Goal: Entertainment & Leisure: Consume media (video, audio)

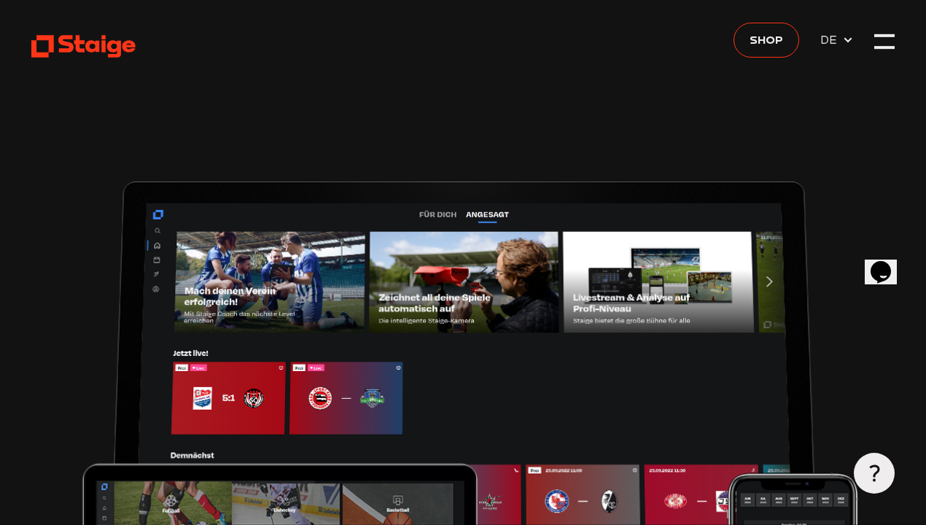
click at [851, 44] on icon at bounding box center [848, 40] width 12 height 12
type input "0.8"
click at [828, 37] on span "DE" at bounding box center [831, 40] width 22 height 18
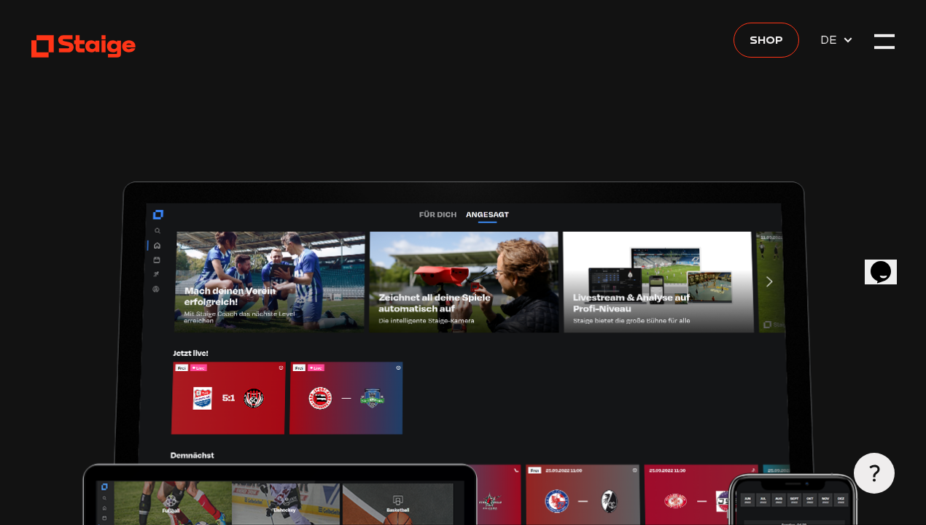
click at [880, 40] on div at bounding box center [884, 41] width 20 height 20
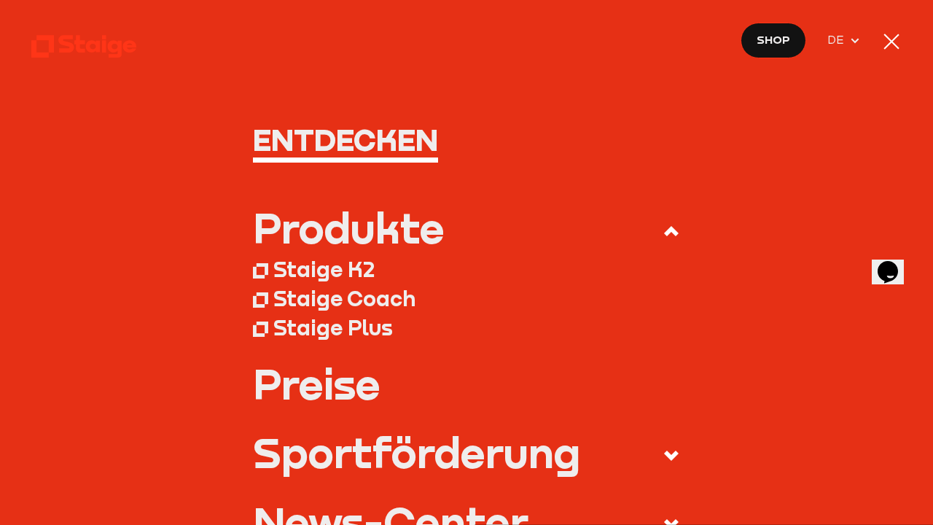
click at [880, 40] on nav "Entdecken Produkte Staige K2 Staige Coach Staige Plus Preise Blog FAQ" at bounding box center [466, 262] width 933 height 525
click at [880, 37] on nav "Entdecken Produkte Staige K2 Staige Coach Staige Plus Preise Blog FAQ" at bounding box center [466, 262] width 933 height 525
click at [887, 37] on div at bounding box center [891, 41] width 15 height 15
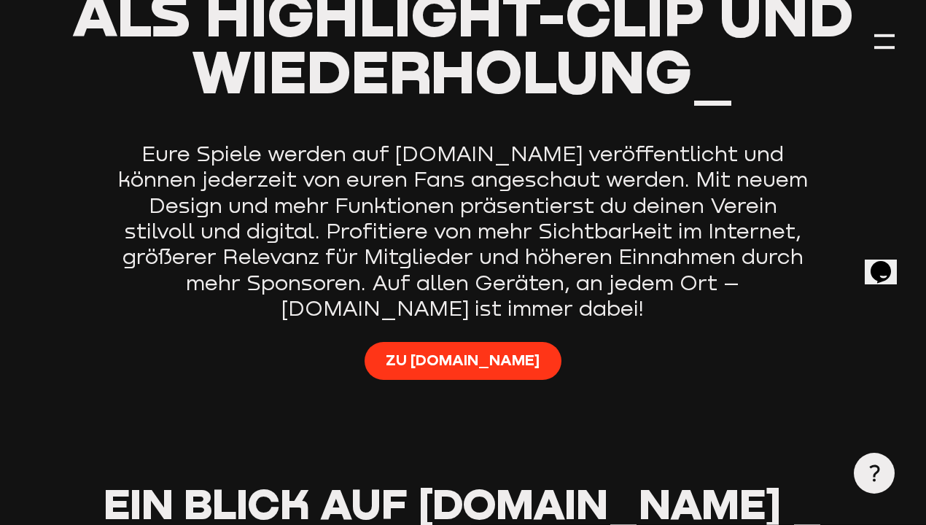
scroll to position [963, 0]
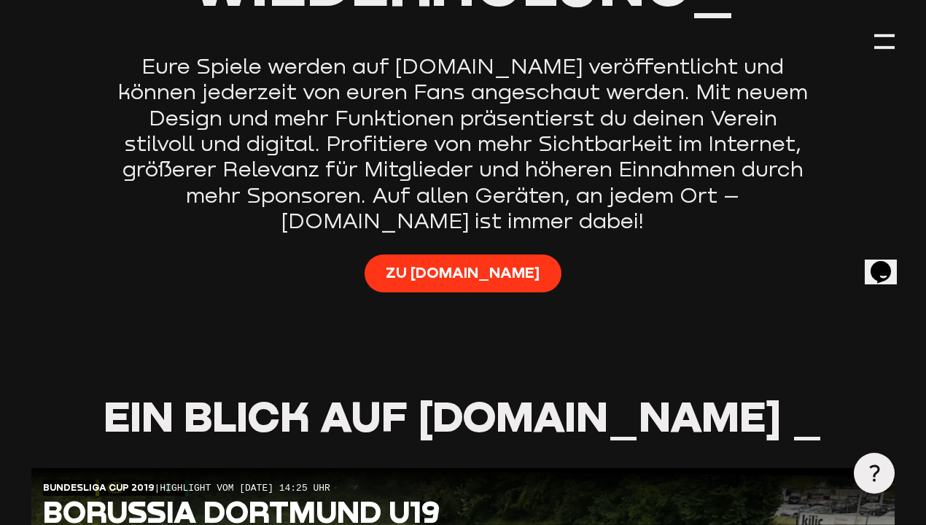
click at [473, 291] on link "Zu Staige.tv" at bounding box center [463, 273] width 197 height 38
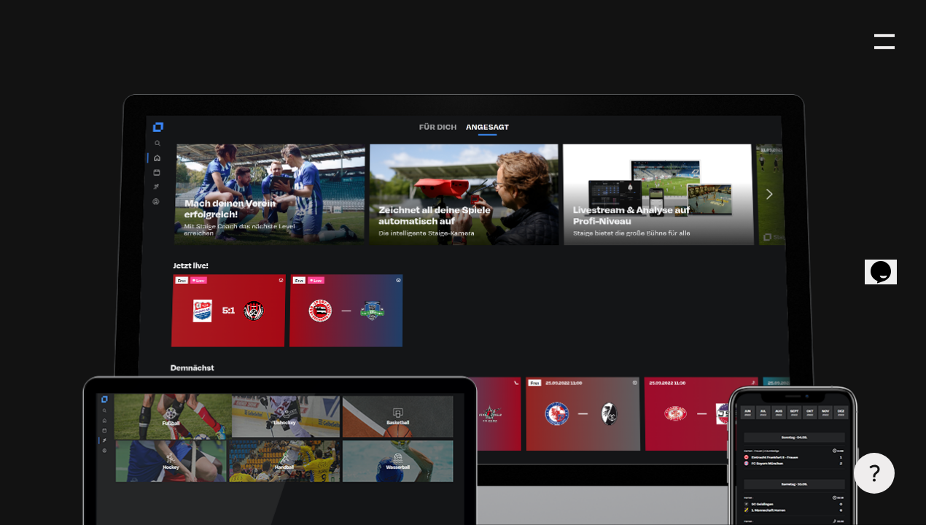
scroll to position [0, 0]
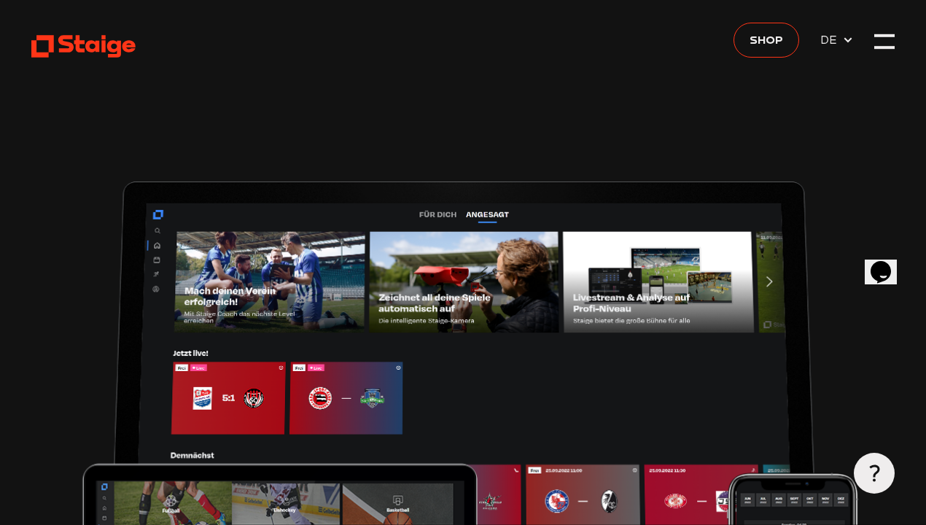
click at [885, 260] on button "Opens Chat This icon Opens the chat window." at bounding box center [881, 272] width 32 height 25
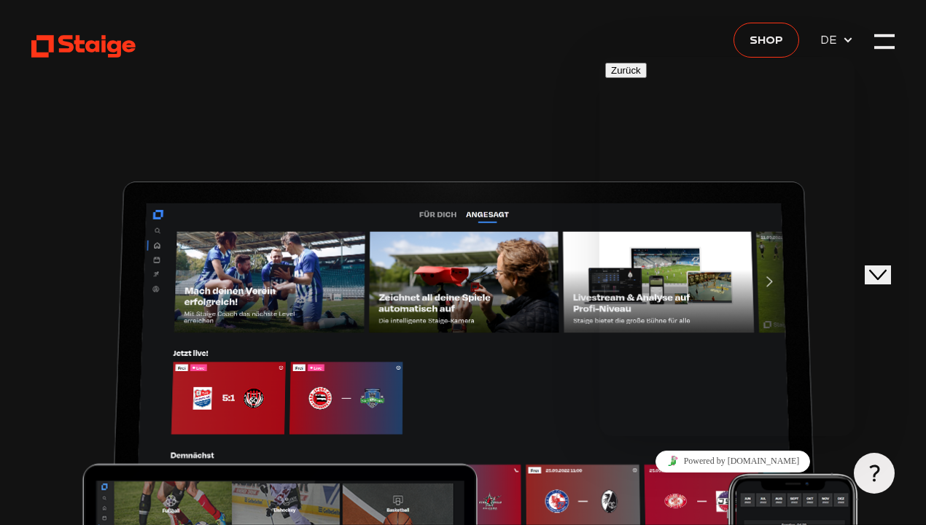
click at [885, 265] on button "Close Chat This icon closes the chat window." at bounding box center [878, 274] width 26 height 19
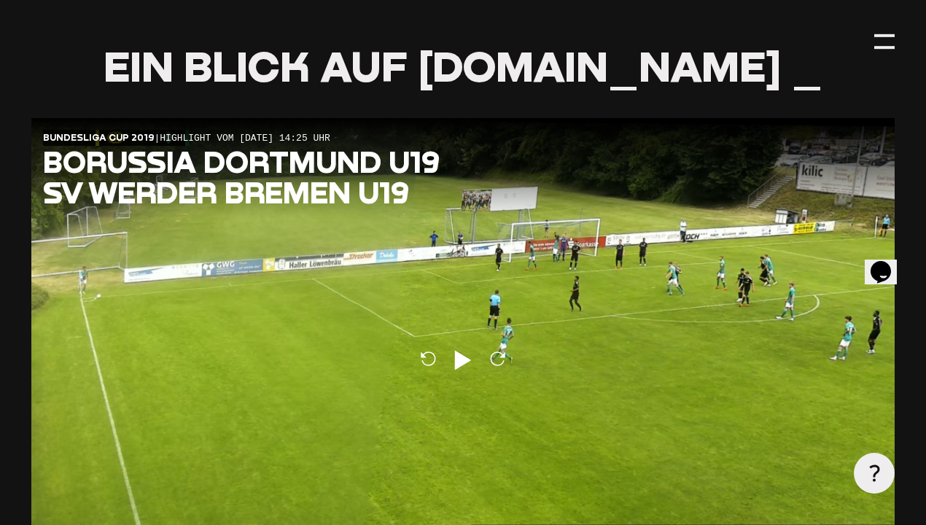
scroll to position [1225, 0]
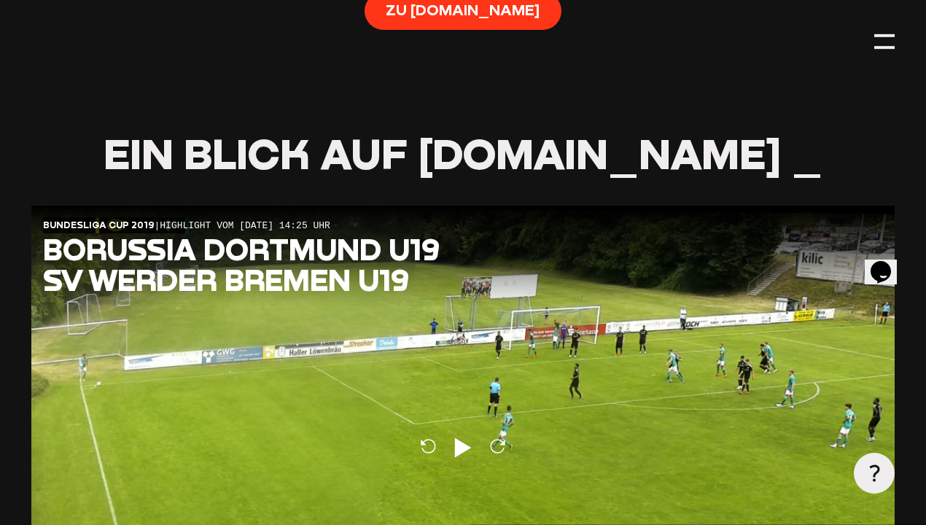
click at [587, 411] on div "Reload Play Reload" at bounding box center [463, 449] width 864 height 486
click at [587, 343] on div "Reload Pause Reload" at bounding box center [463, 449] width 864 height 486
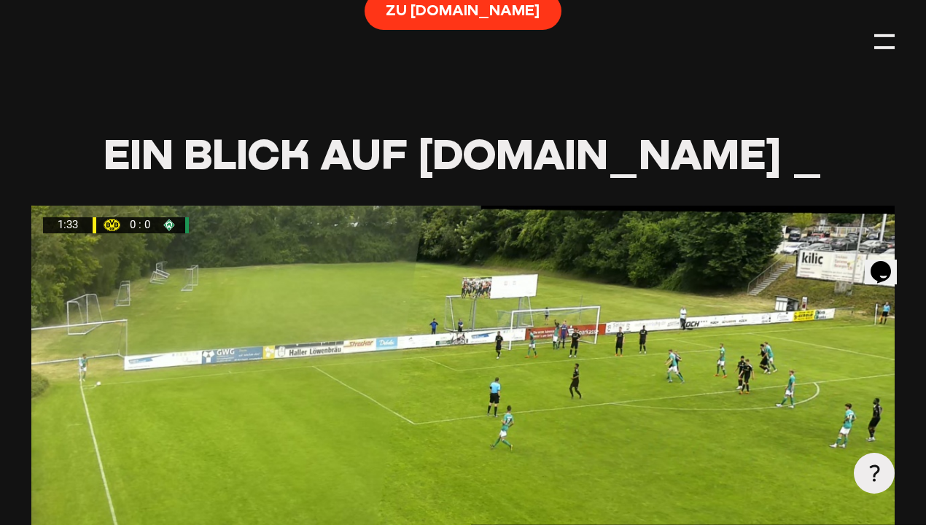
click at [587, 343] on div at bounding box center [463, 449] width 864 height 486
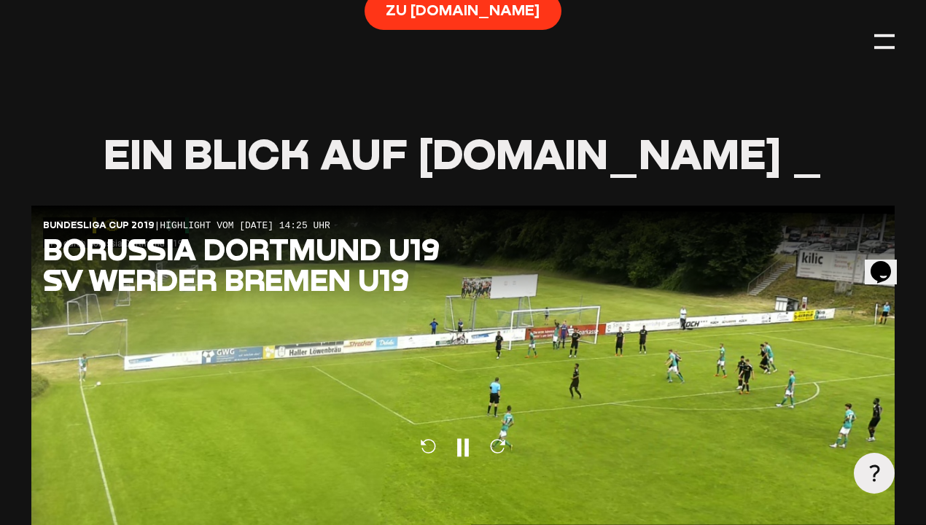
click at [587, 343] on div "Reload Pause Reload" at bounding box center [463, 449] width 864 height 486
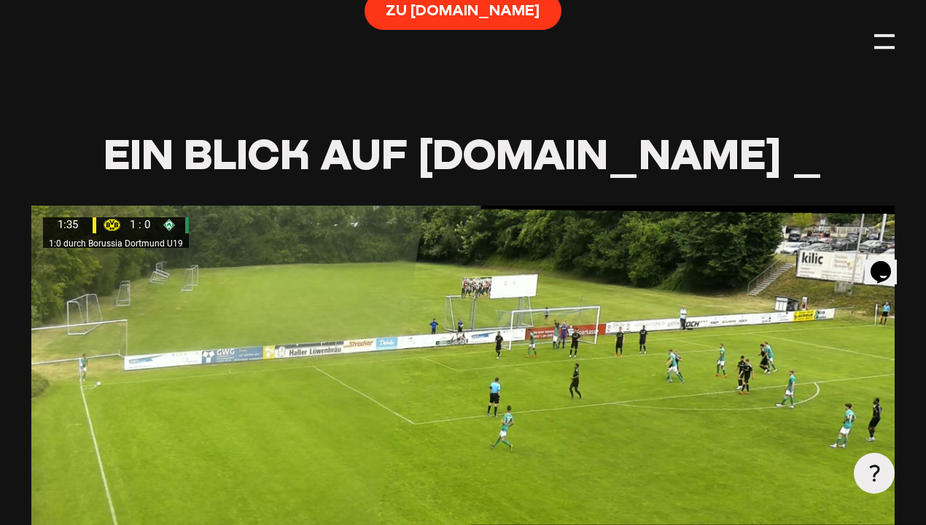
click at [587, 343] on div at bounding box center [463, 449] width 864 height 486
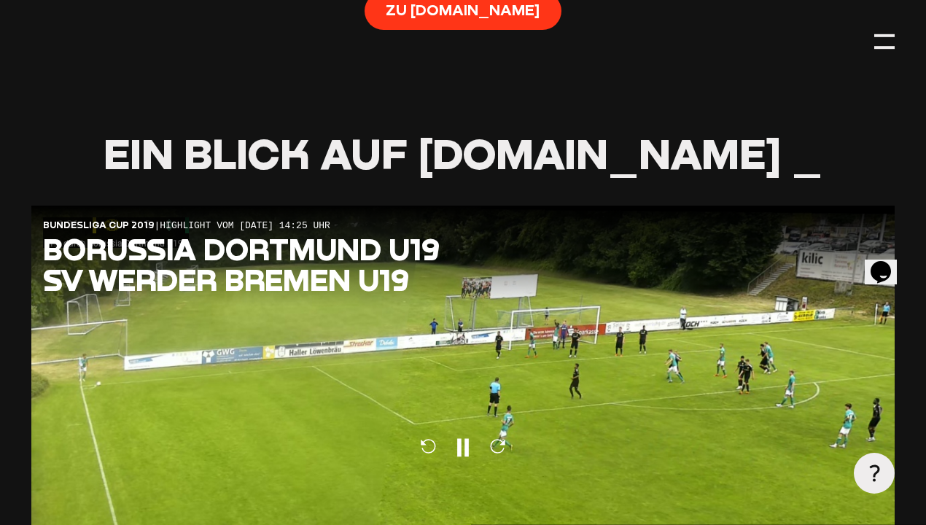
click at [587, 343] on div "Reload Pause Reload" at bounding box center [463, 449] width 864 height 486
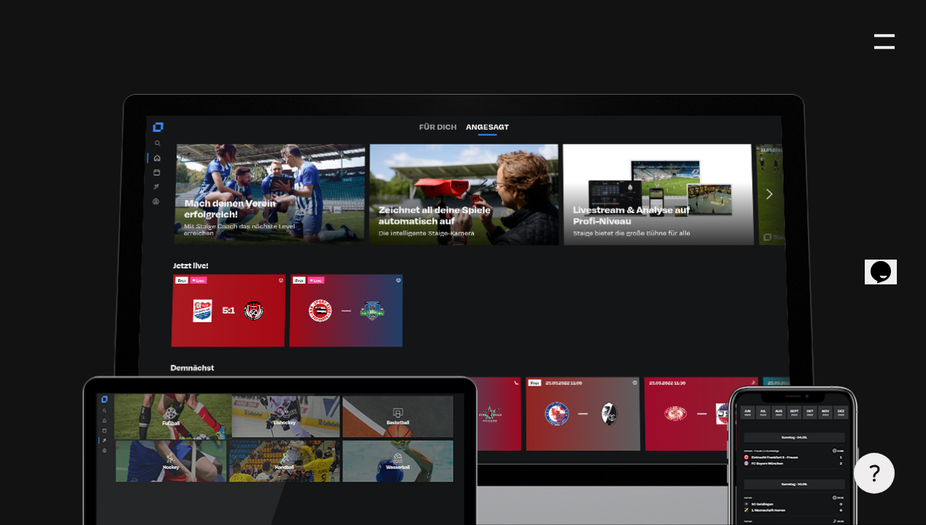
scroll to position [0, 0]
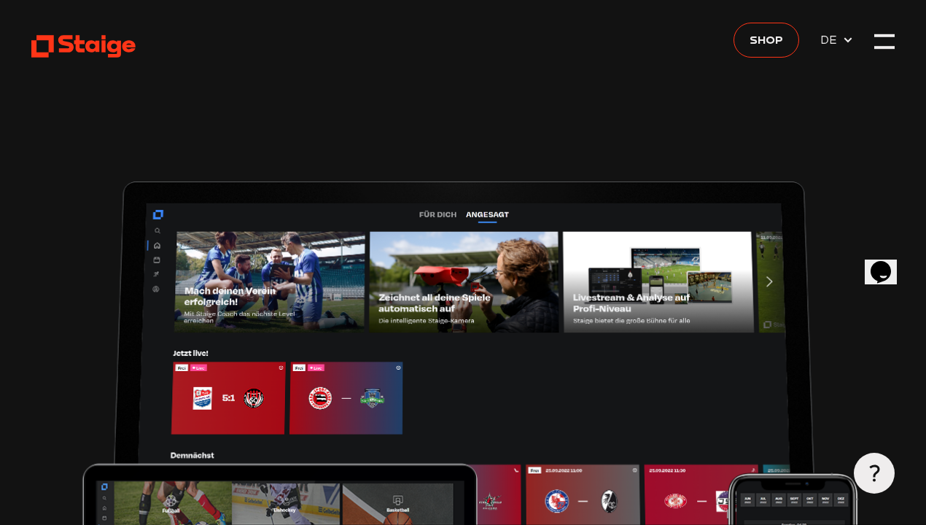
click at [587, 389] on img at bounding box center [463, 456] width 864 height 581
click at [395, 389] on img at bounding box center [463, 456] width 864 height 581
click at [395, 226] on img at bounding box center [463, 456] width 864 height 581
click at [874, 461] on div at bounding box center [875, 474] width 42 height 42
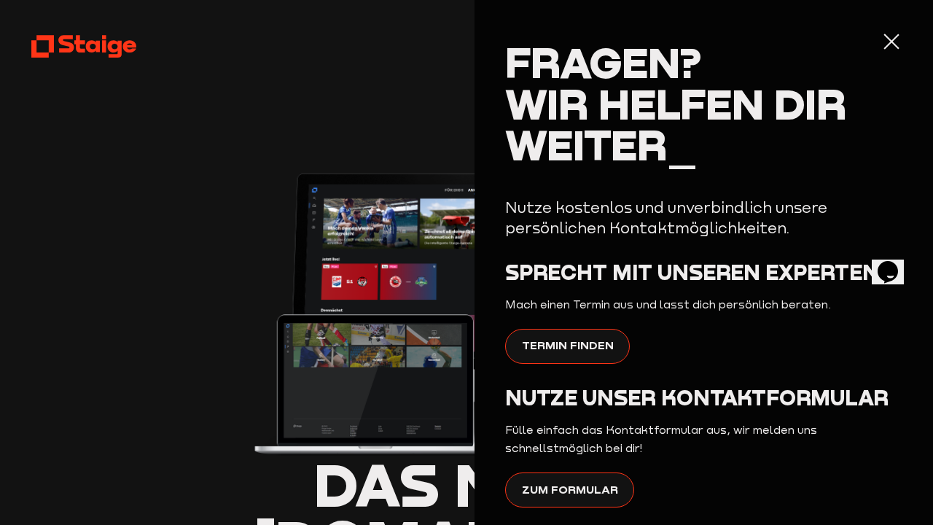
click at [884, 34] on div at bounding box center [892, 41] width 20 height 20
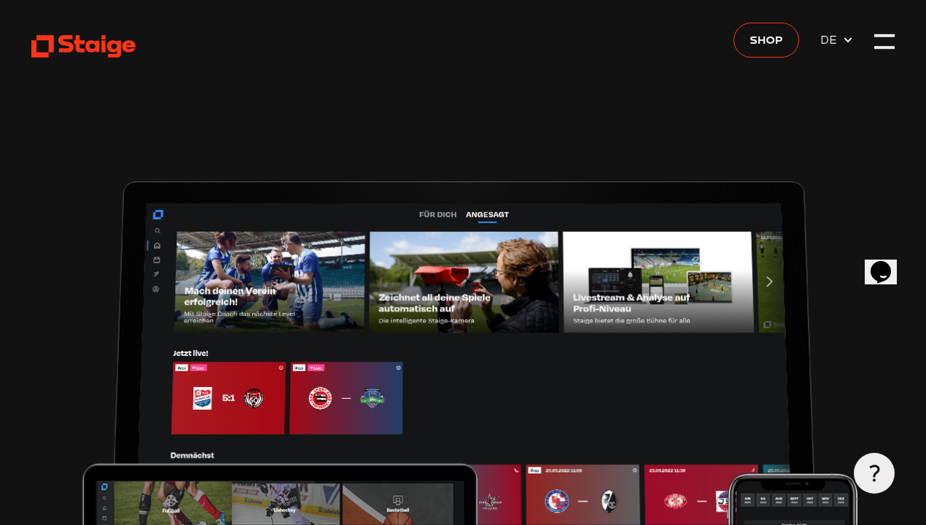
click at [79, 34] on icon at bounding box center [84, 47] width 106 height 26
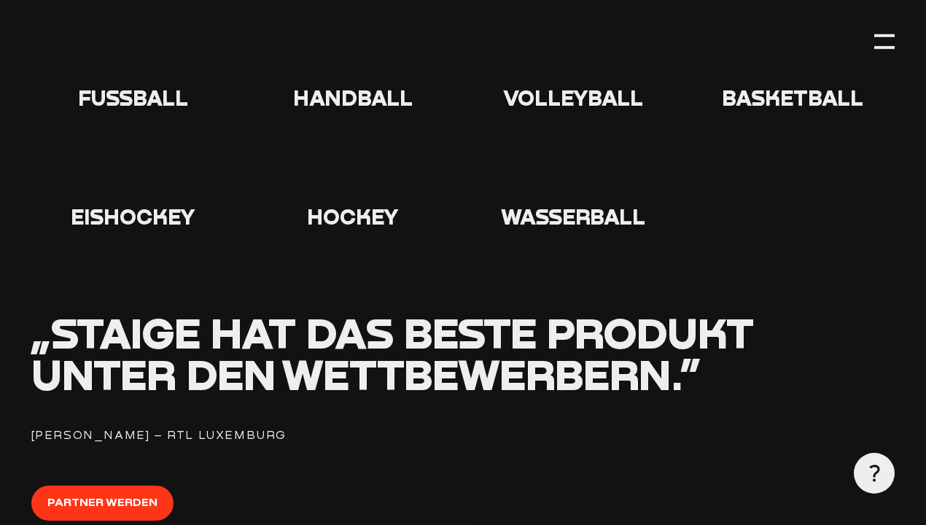
scroll to position [1575, 0]
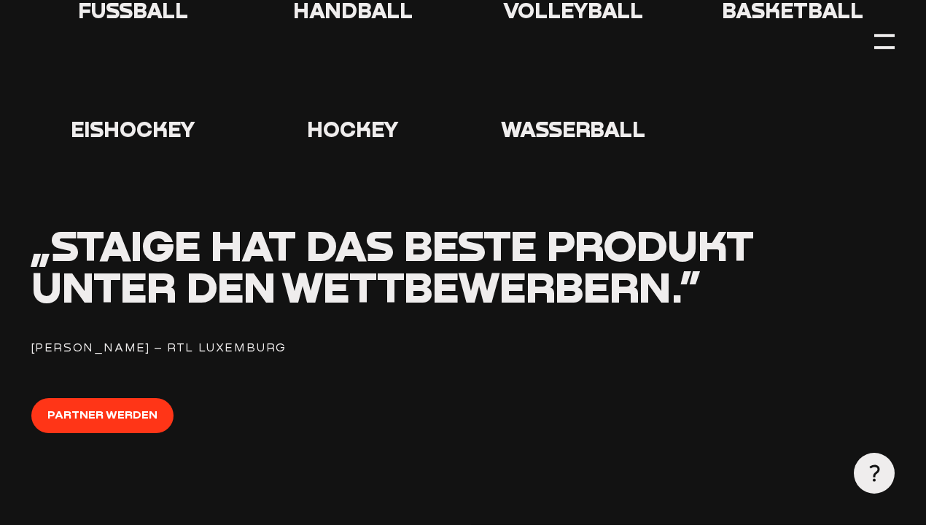
click at [124, 23] on span "Fußball" at bounding box center [133, 10] width 110 height 26
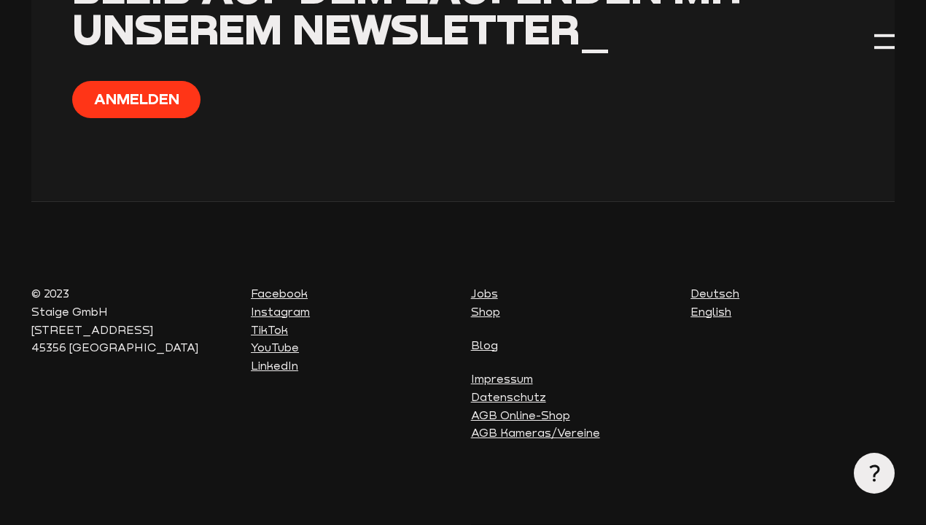
scroll to position [5565, 0]
click at [268, 347] on link "YouTube" at bounding box center [275, 347] width 48 height 13
